Goal: Task Accomplishment & Management: Manage account settings

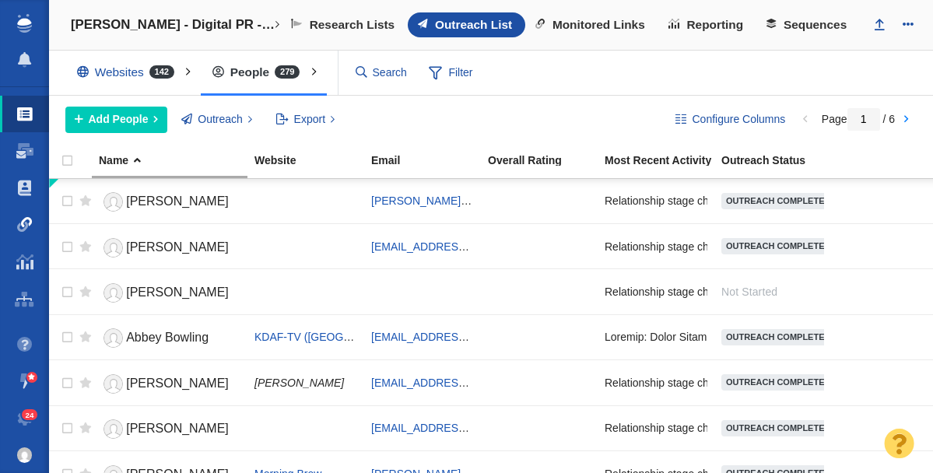
click at [22, 225] on span at bounding box center [25, 225] width 16 height 16
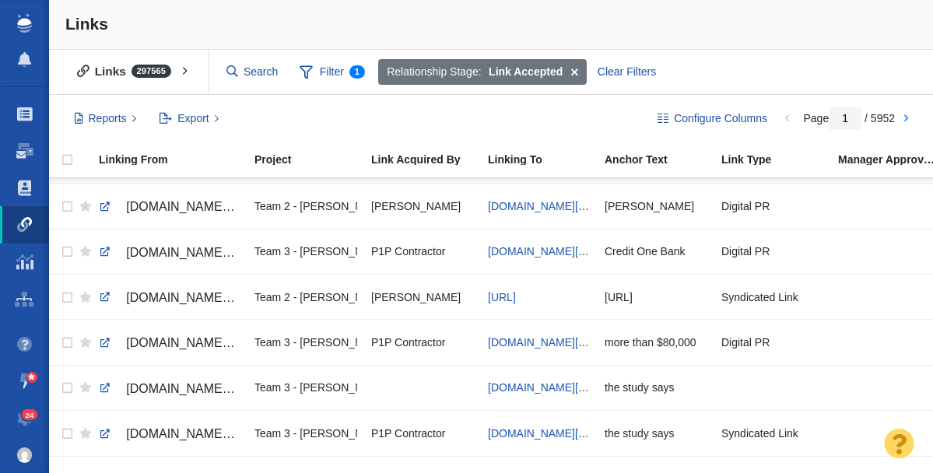
scroll to position [174, 0]
click at [107, 300] on link at bounding box center [105, 299] width 14 height 14
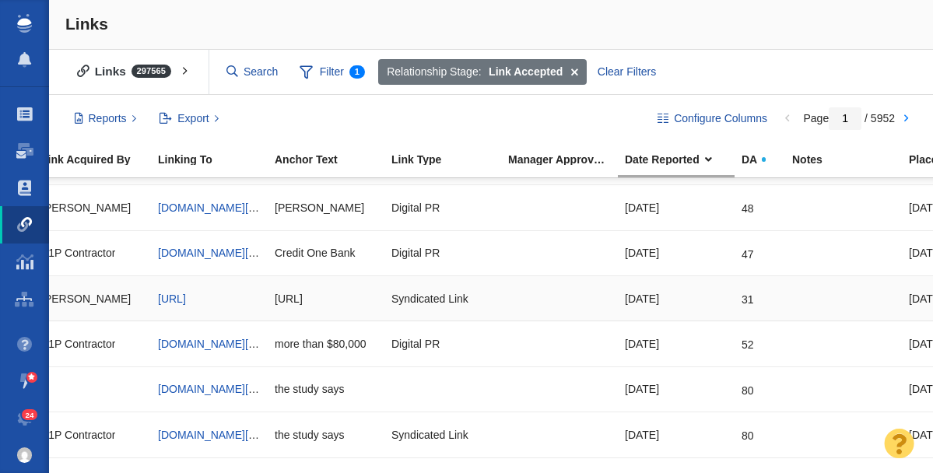
scroll to position [0, 0]
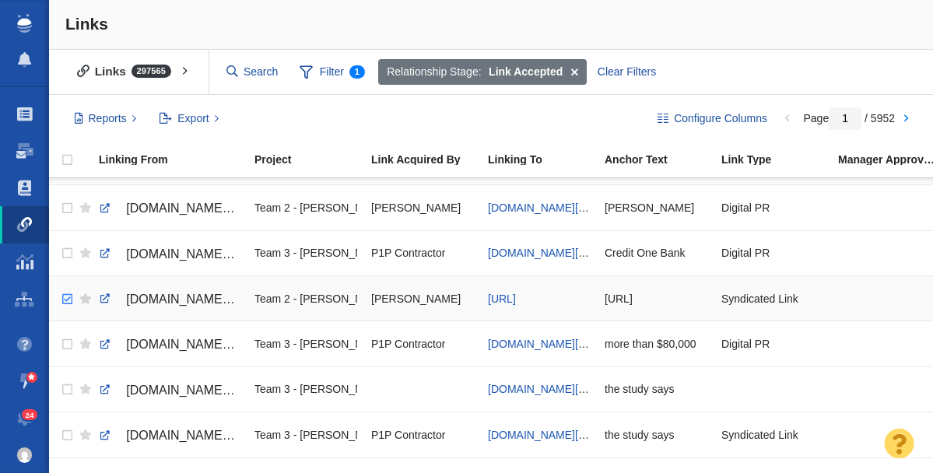
checkbox input "true"
click at [66, 299] on input "checkbox" at bounding box center [65, 300] width 23 height 34
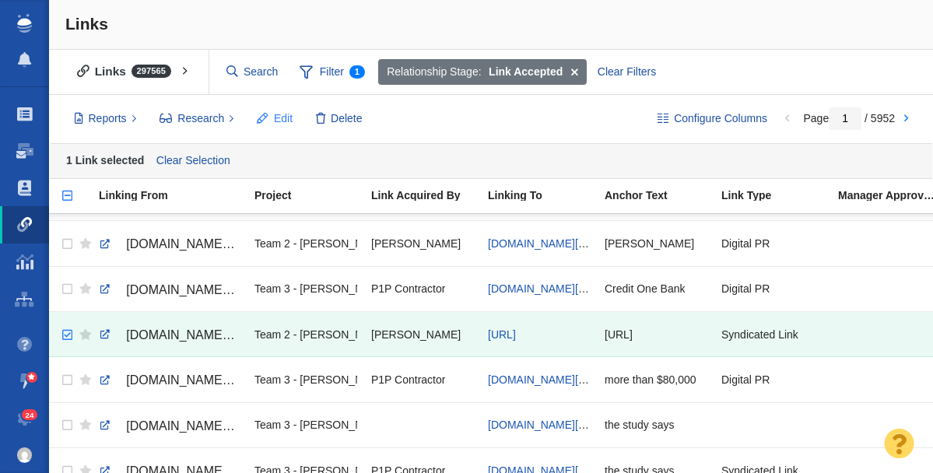
click at [274, 114] on span "Edit" at bounding box center [283, 119] width 19 height 16
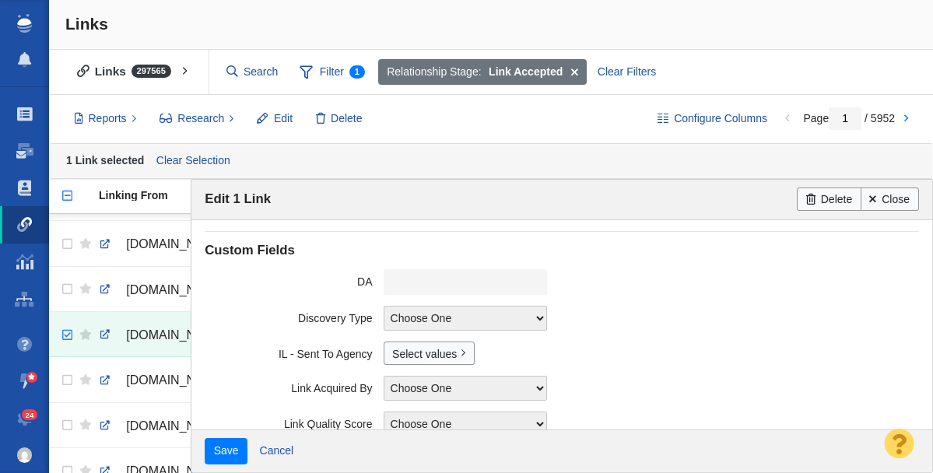
scroll to position [431, 0]
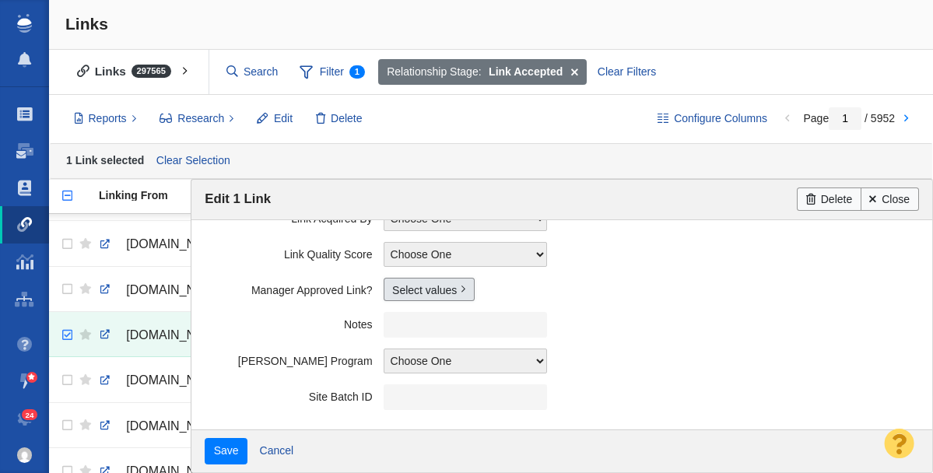
click at [413, 286] on link "Select values" at bounding box center [429, 289] width 91 height 23
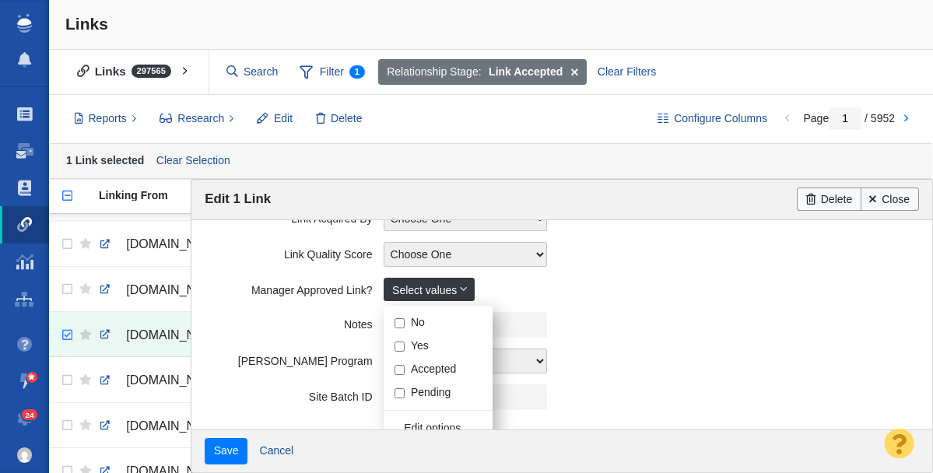
click at [401, 348] on input "Yes" at bounding box center [400, 347] width 10 height 10
checkbox input "true"
click at [296, 312] on label "Notes" at bounding box center [294, 321] width 178 height 19
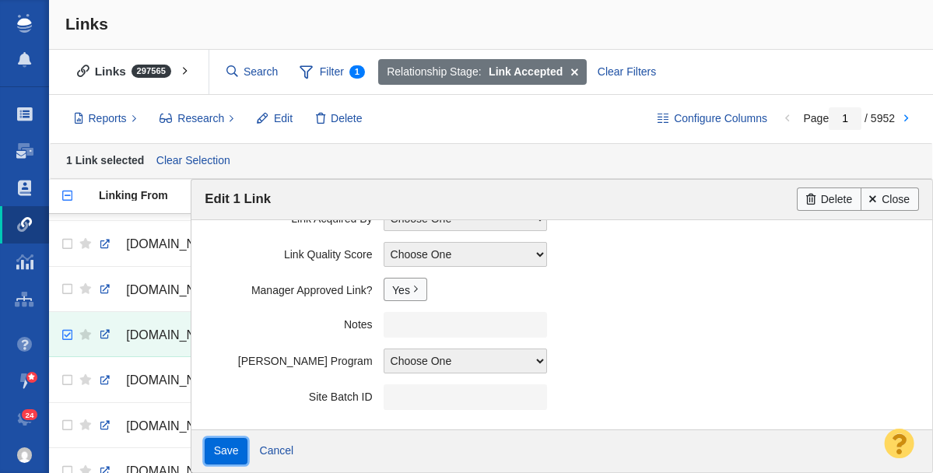
click at [229, 447] on input "Save" at bounding box center [226, 451] width 43 height 26
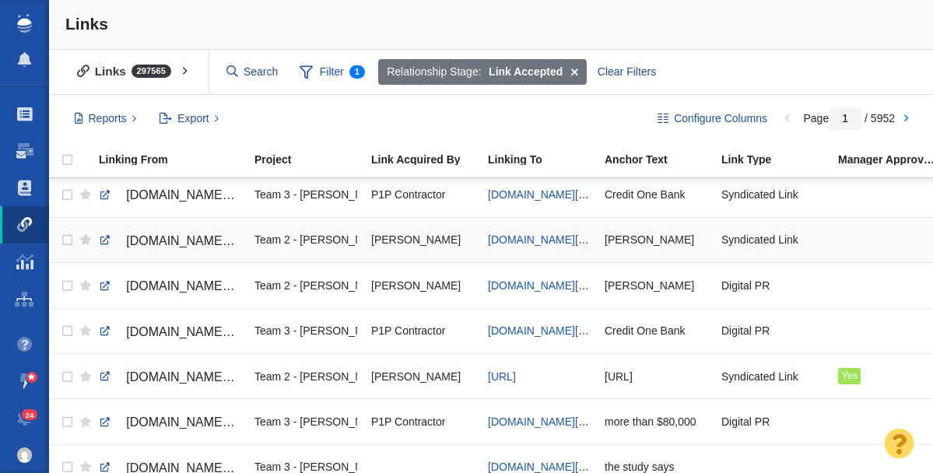
scroll to position [93, 0]
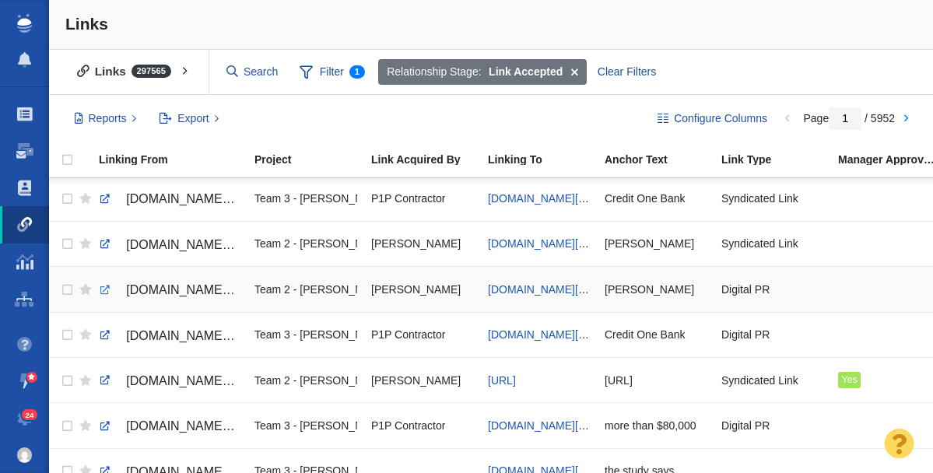
click at [104, 291] on link at bounding box center [105, 290] width 14 height 14
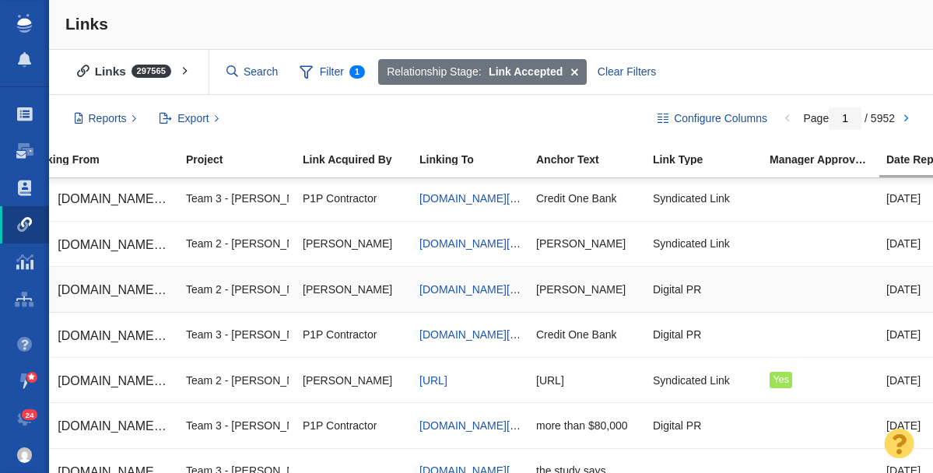
scroll to position [0, 0]
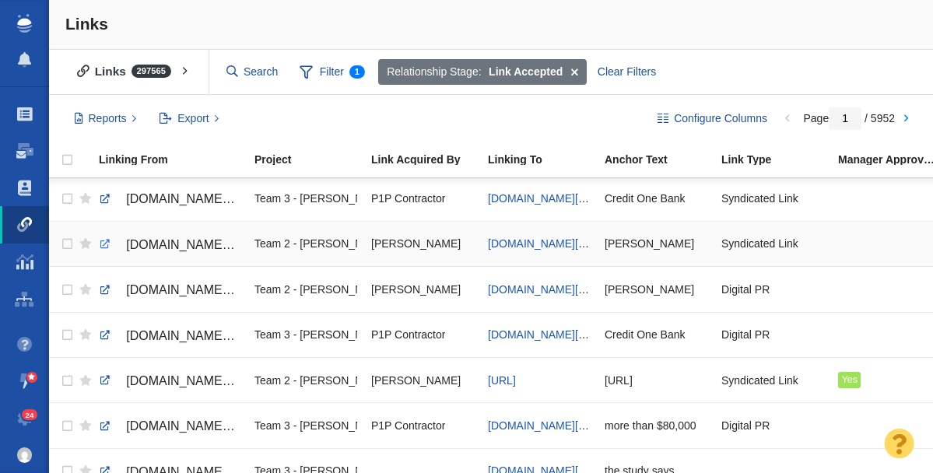
click at [106, 244] on link at bounding box center [105, 244] width 14 height 14
click at [525, 244] on span "johnstevenson.com/money-lies-and-love-key-findings-on-financial-infidelity-in-a…" at bounding box center [545, 243] width 115 height 12
checkbox input "true"
click at [66, 244] on input "checkbox" at bounding box center [65, 244] width 23 height 34
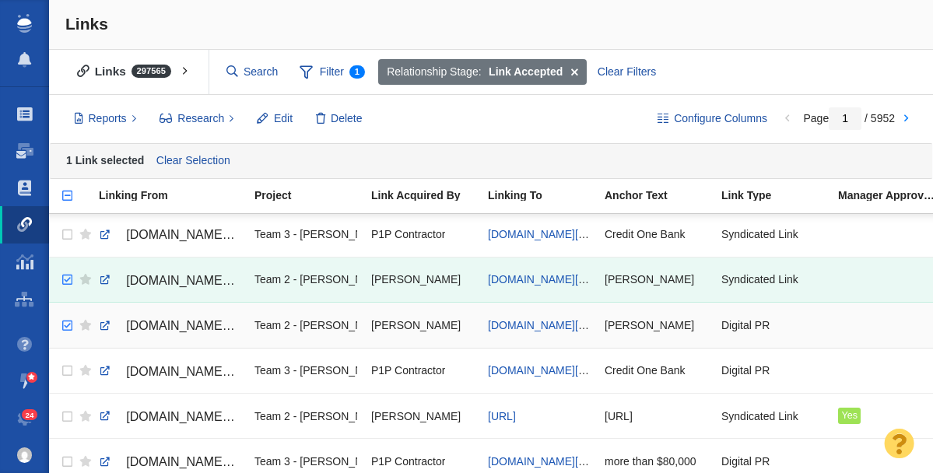
checkbox input "true"
click at [66, 326] on input "checkbox" at bounding box center [65, 326] width 23 height 34
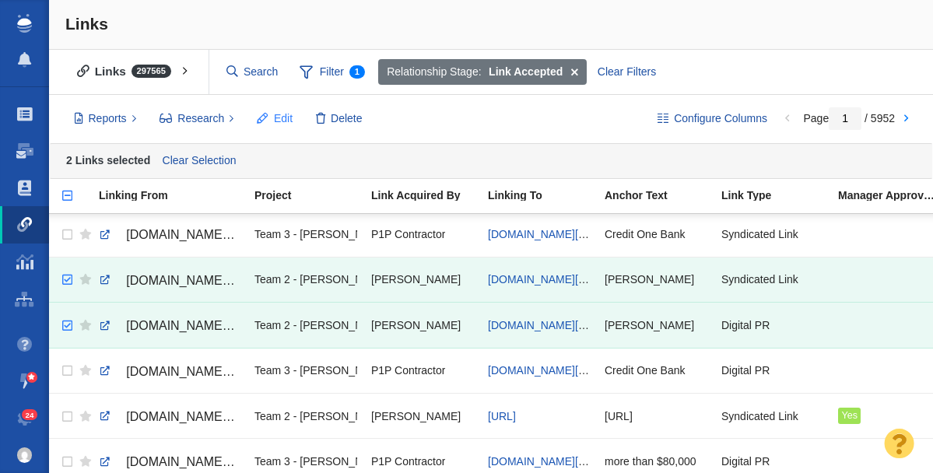
click at [278, 121] on span "Edit" at bounding box center [283, 119] width 19 height 16
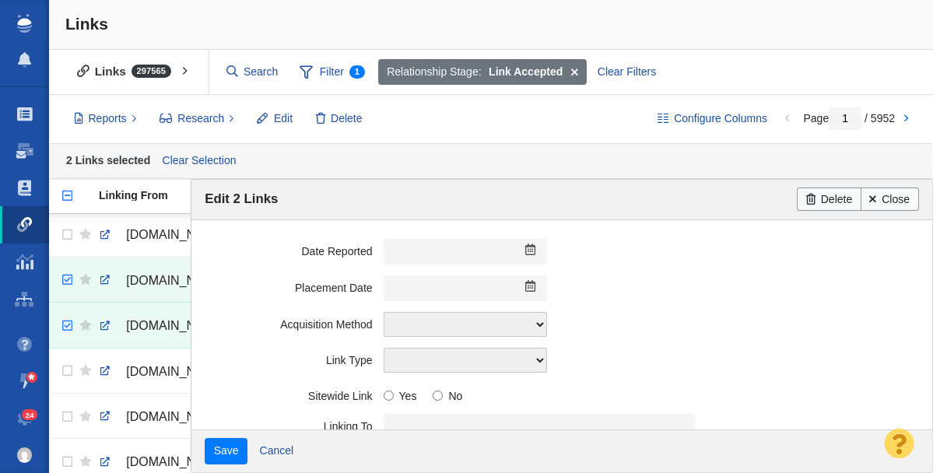
scroll to position [431, 0]
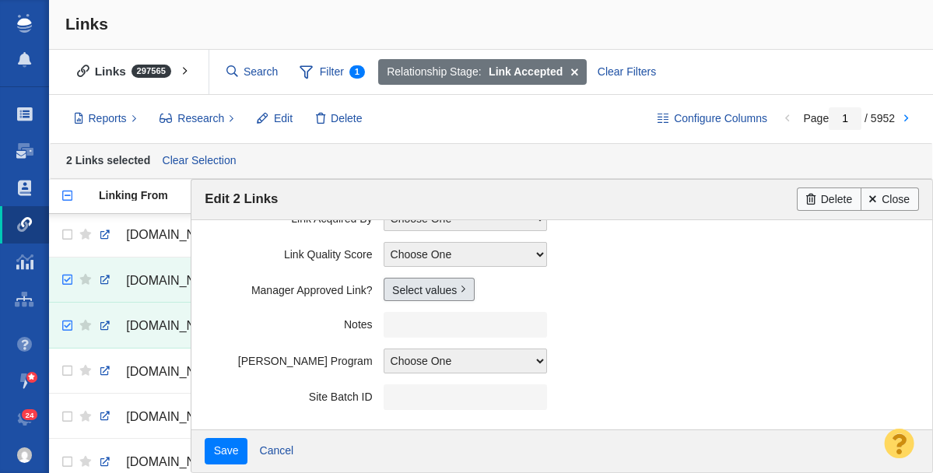
click at [418, 295] on link "Select values" at bounding box center [429, 289] width 91 height 23
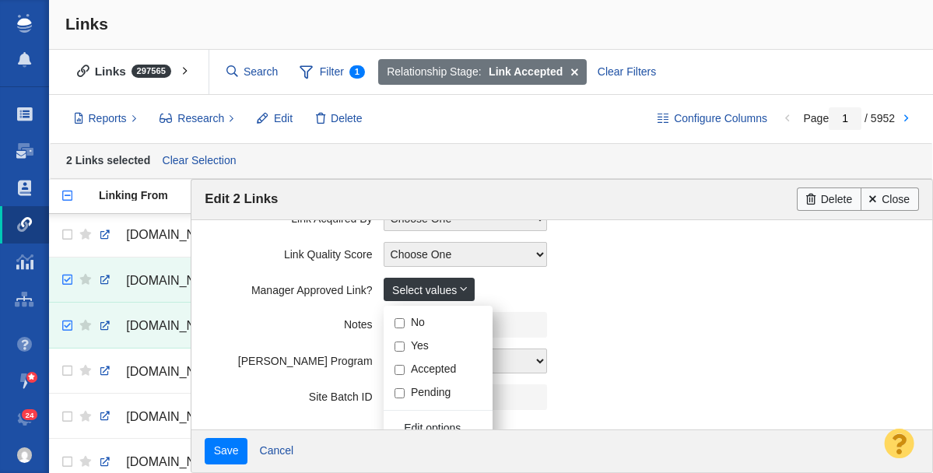
click at [401, 347] on input "Yes" at bounding box center [400, 347] width 10 height 10
checkbox input "true"
click at [263, 326] on label "Notes" at bounding box center [294, 321] width 178 height 19
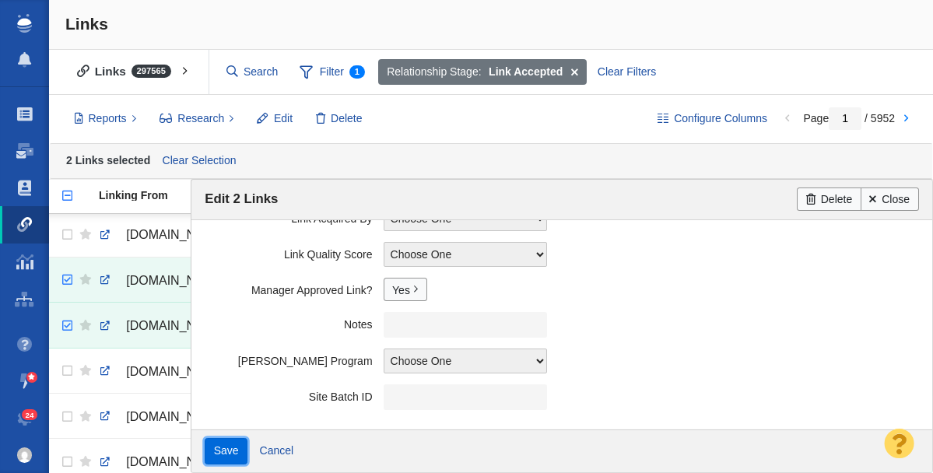
click at [229, 450] on input "Save" at bounding box center [226, 451] width 43 height 26
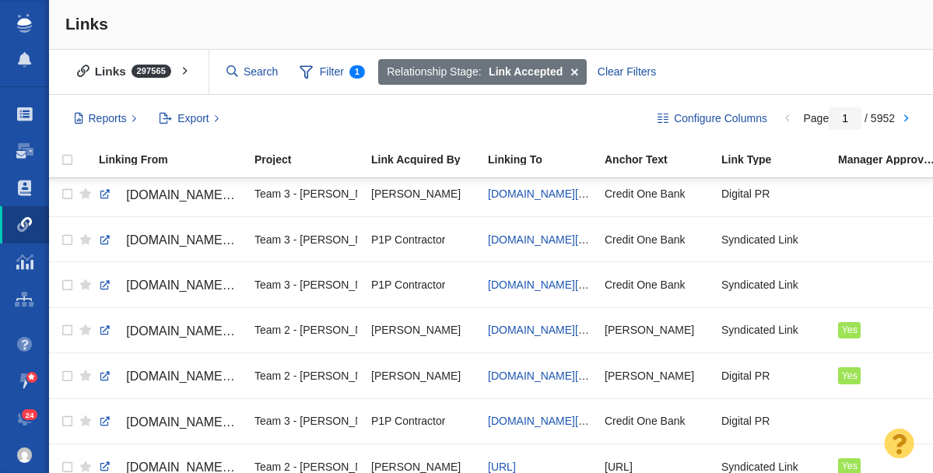
scroll to position [0, 0]
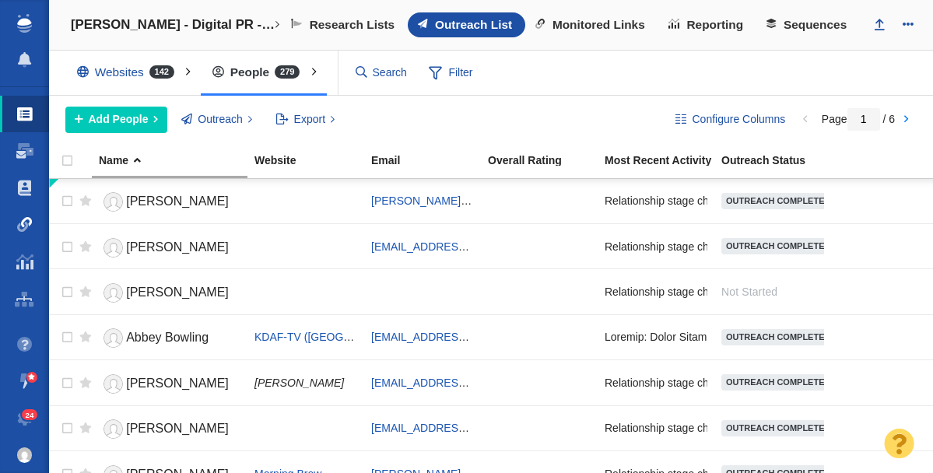
click at [20, 224] on span at bounding box center [25, 225] width 16 height 16
